Goal: Task Accomplishment & Management: Manage account settings

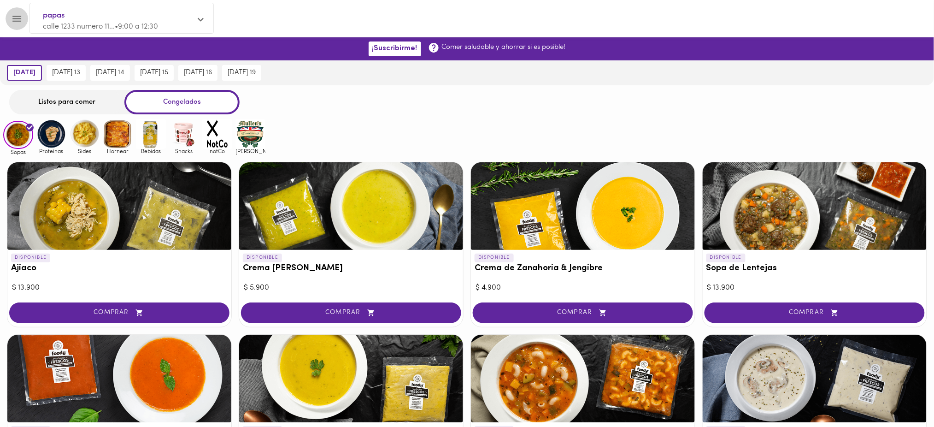
drag, startPoint x: 9, startPoint y: 14, endPoint x: 18, endPoint y: 16, distance: 8.4
click at [18, 16] on button "Menu" at bounding box center [17, 18] width 23 height 23
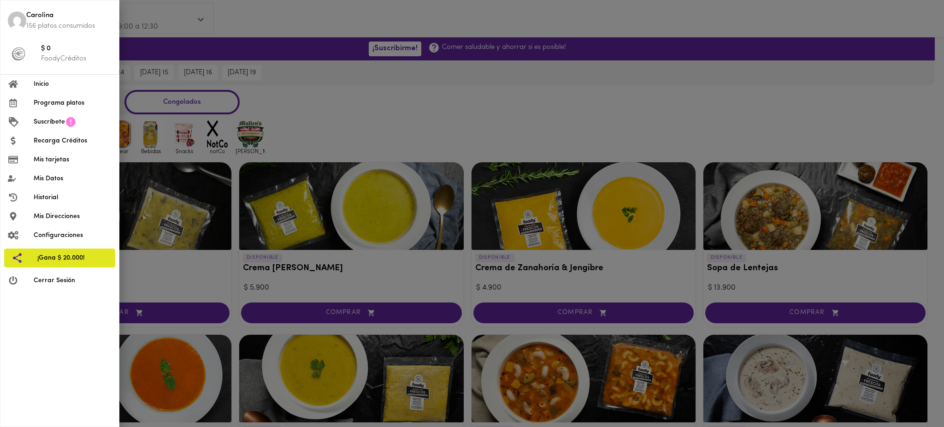
click at [18, 16] on img at bounding box center [17, 21] width 18 height 18
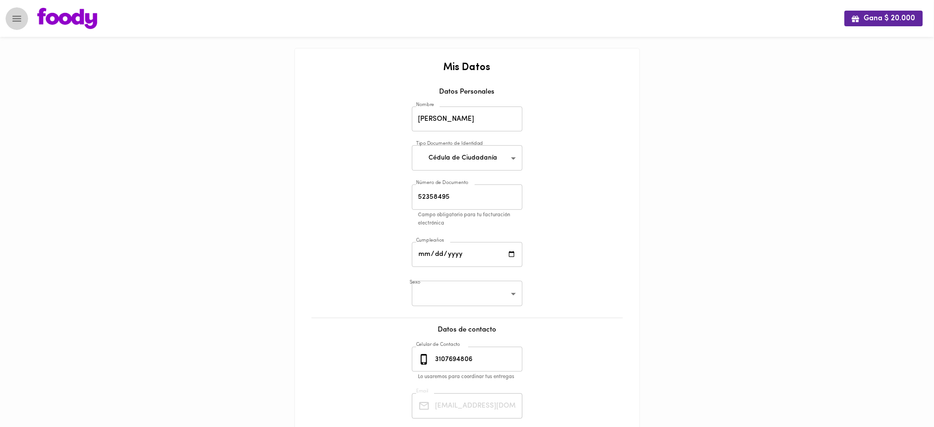
click at [18, 21] on icon "Menu" at bounding box center [17, 19] width 12 height 12
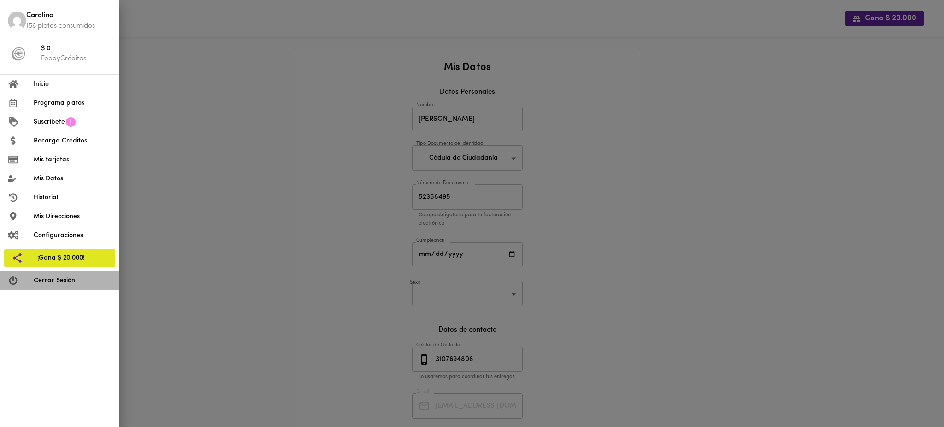
click at [55, 285] on li "Cerrar Sesión" at bounding box center [59, 280] width 118 height 19
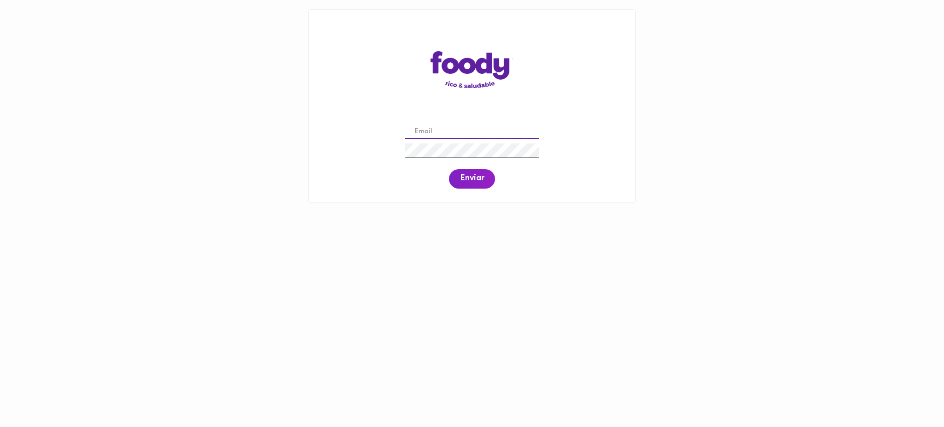
click at [458, 132] on input "email" at bounding box center [472, 132] width 134 height 14
paste input "nes57@hotmail.com"
type input "nes57@hotmail.com"
click at [469, 182] on span "Enviar" at bounding box center [472, 179] width 24 height 10
